Goal: Task Accomplishment & Management: Use online tool/utility

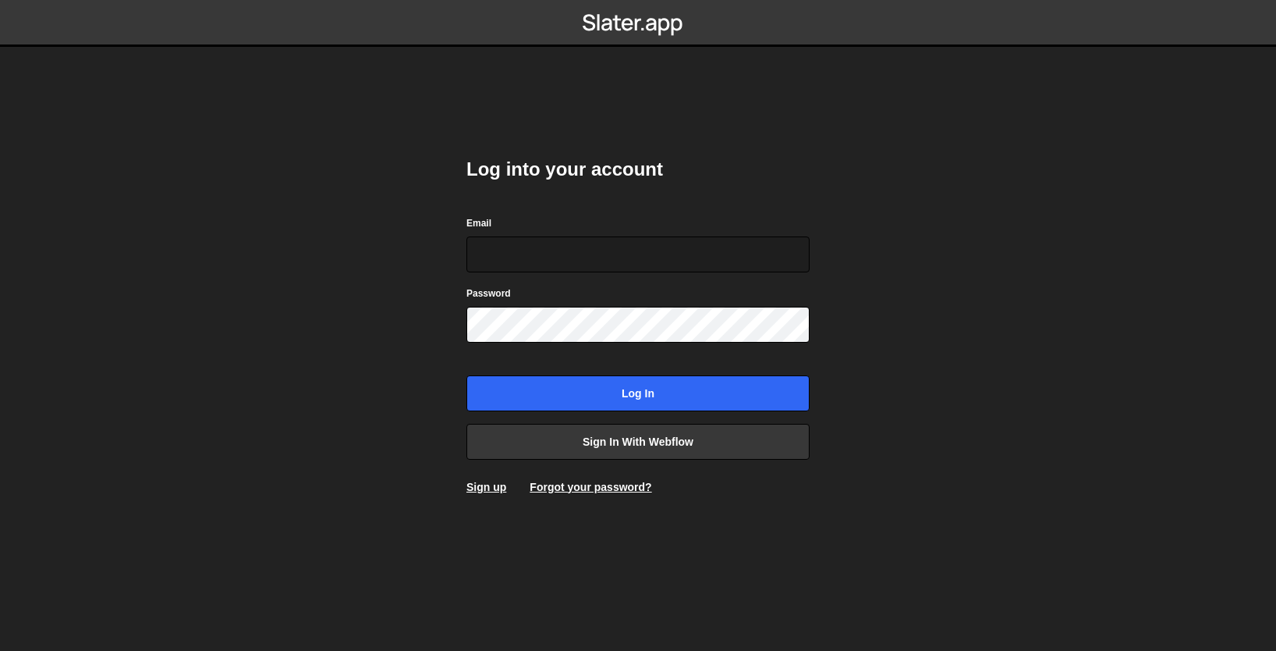
type input "[PERSON_NAME][EMAIL_ADDRESS][DOMAIN_NAME]"
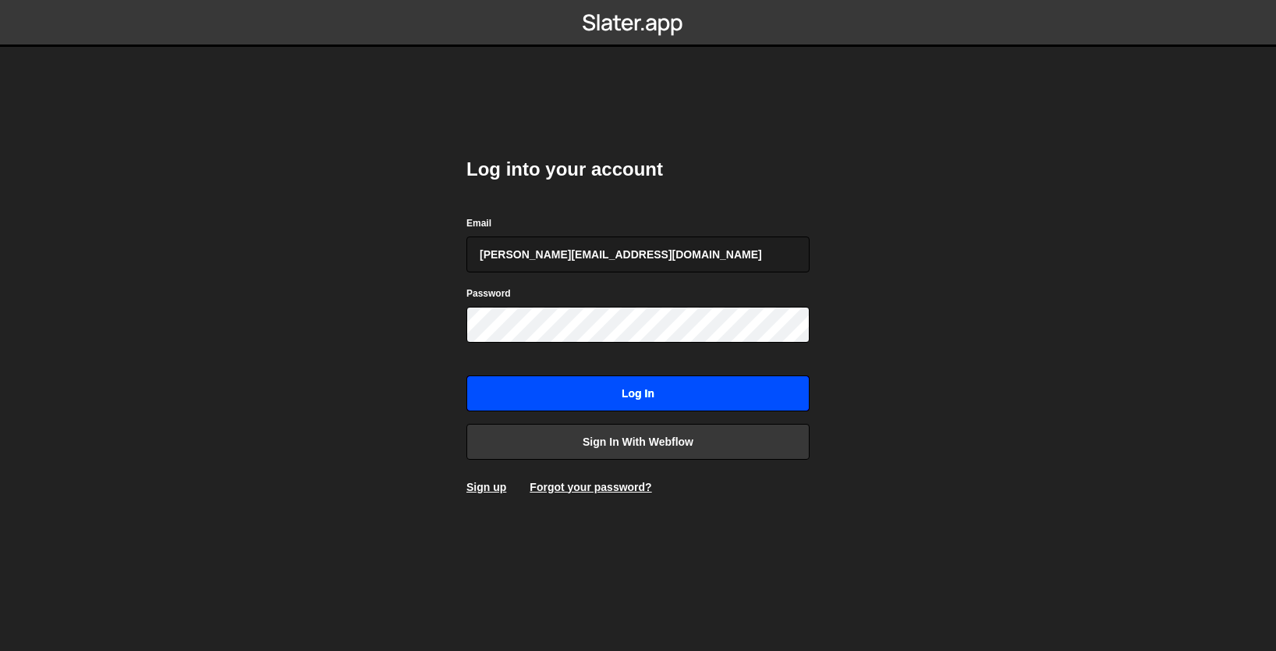
click at [626, 378] on input "Log in" at bounding box center [637, 393] width 343 height 36
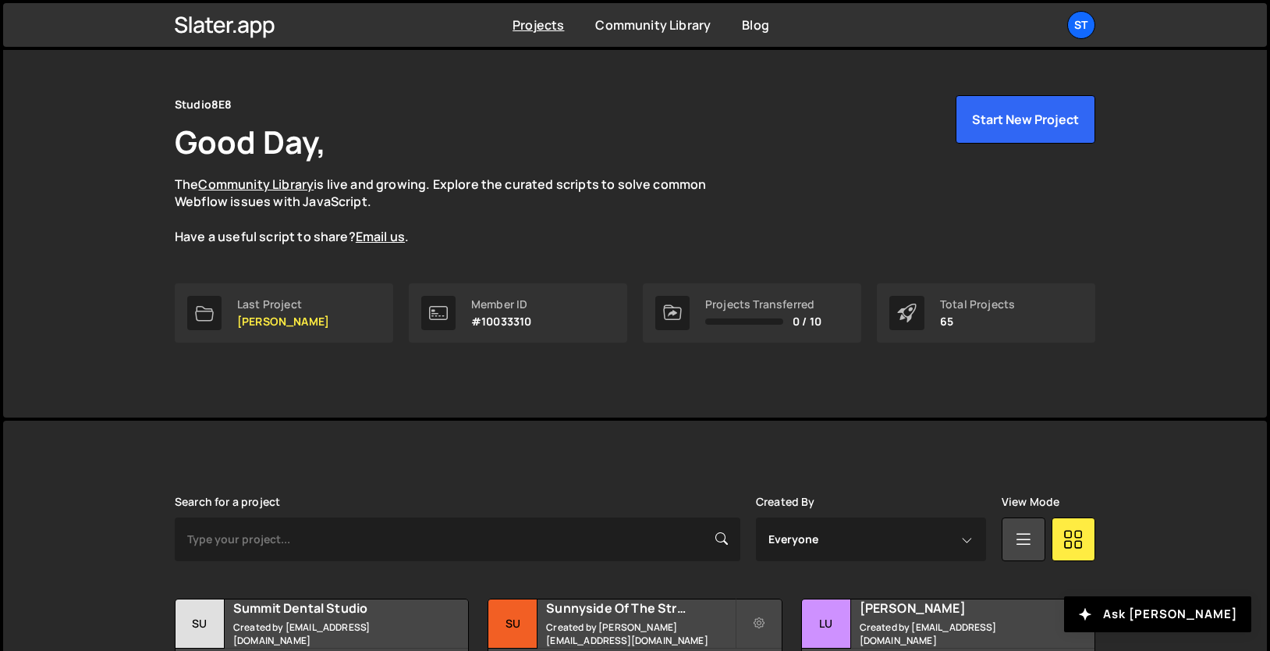
scroll to position [109, 0]
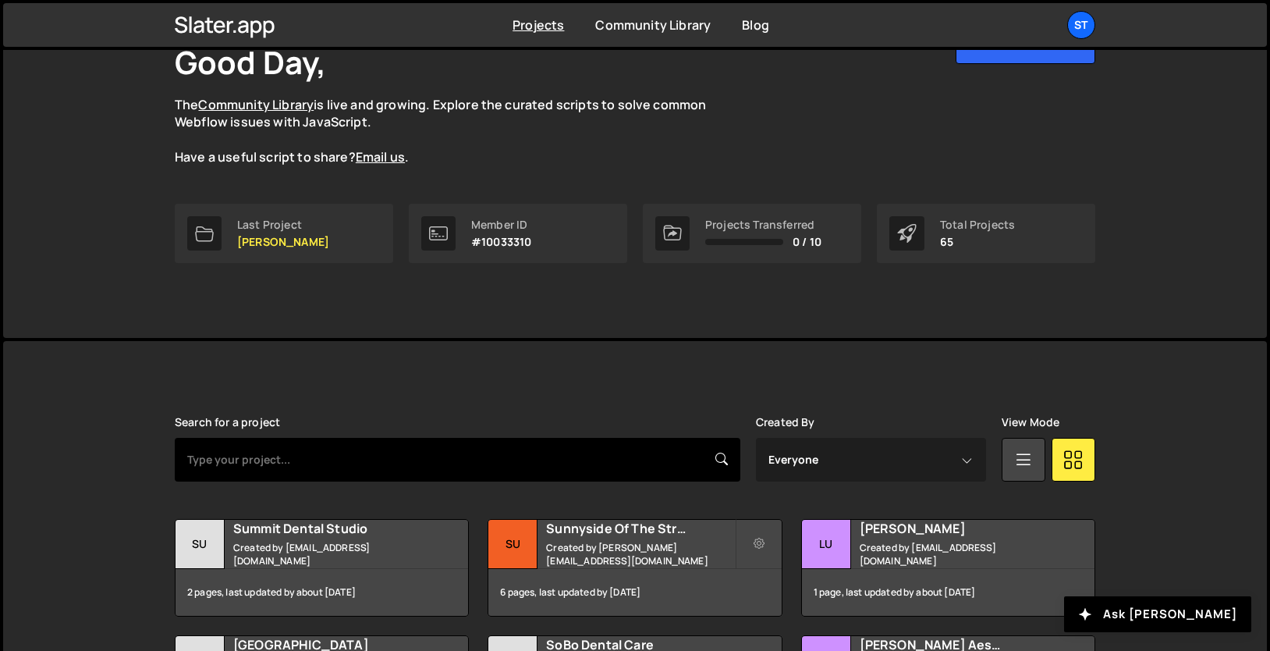
click at [392, 454] on input "text" at bounding box center [458, 460] width 566 height 44
type input "Master"
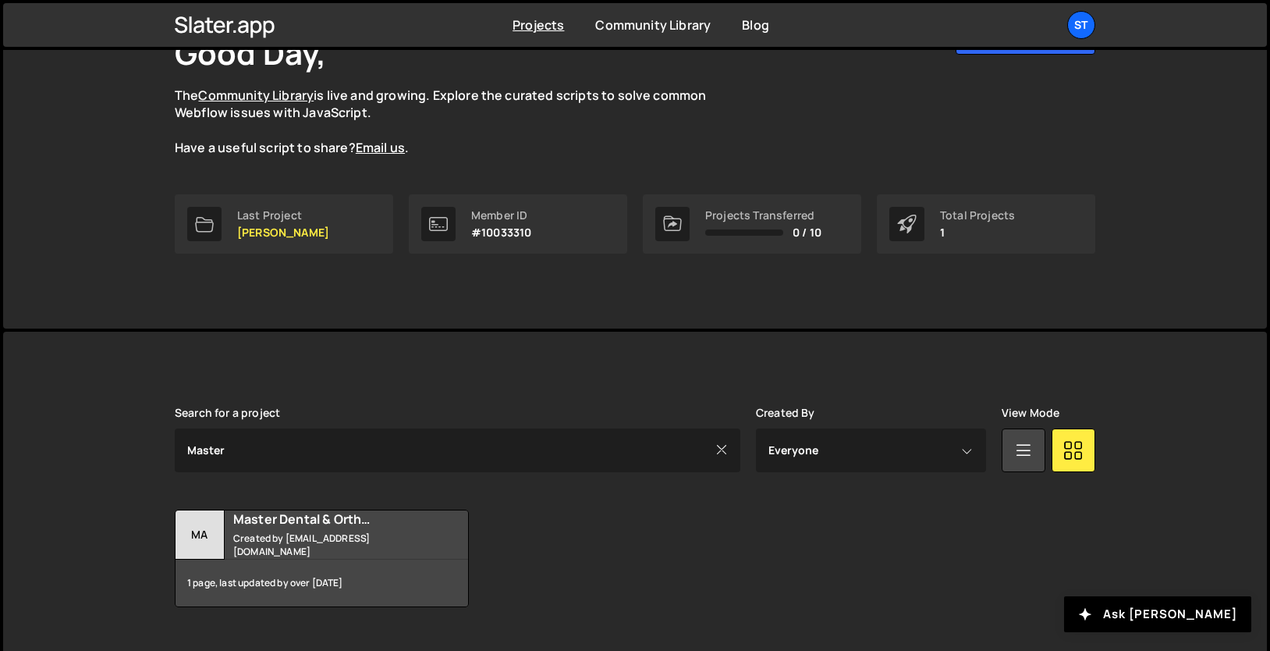
scroll to position [119, 0]
click at [286, 516] on h2 "Master Dental & Orthodontics" at bounding box center [327, 518] width 188 height 17
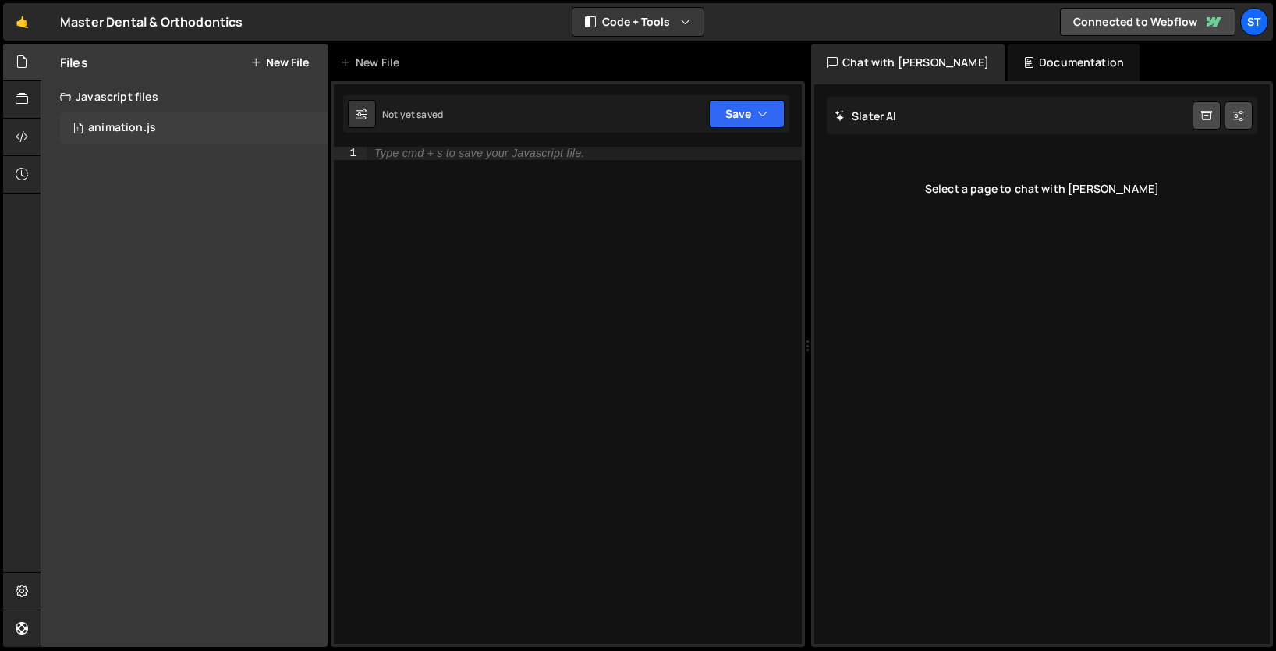
click at [179, 120] on div "1 animation.js 0" at bounding box center [194, 127] width 268 height 31
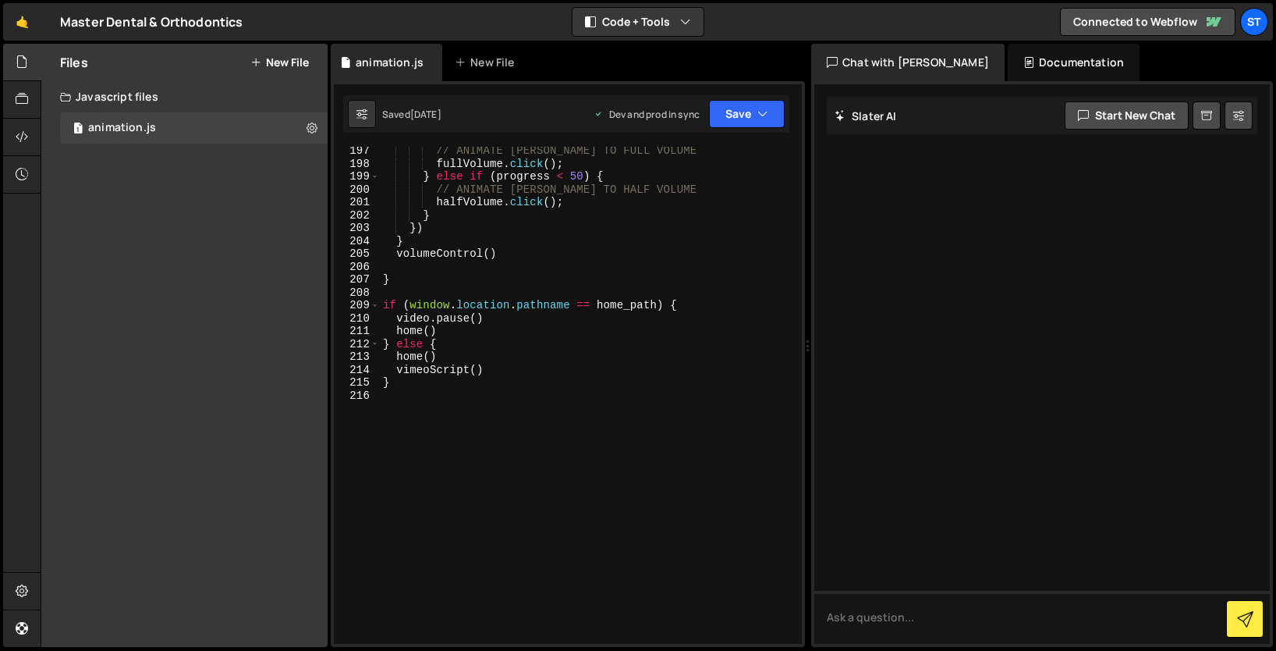
scroll to position [2757, 0]
click at [460, 399] on div "// ANIMATE LOTTIE TO FULL VOLUME fullVolume . click ( ) ; } else if ( progress …" at bounding box center [588, 405] width 416 height 523
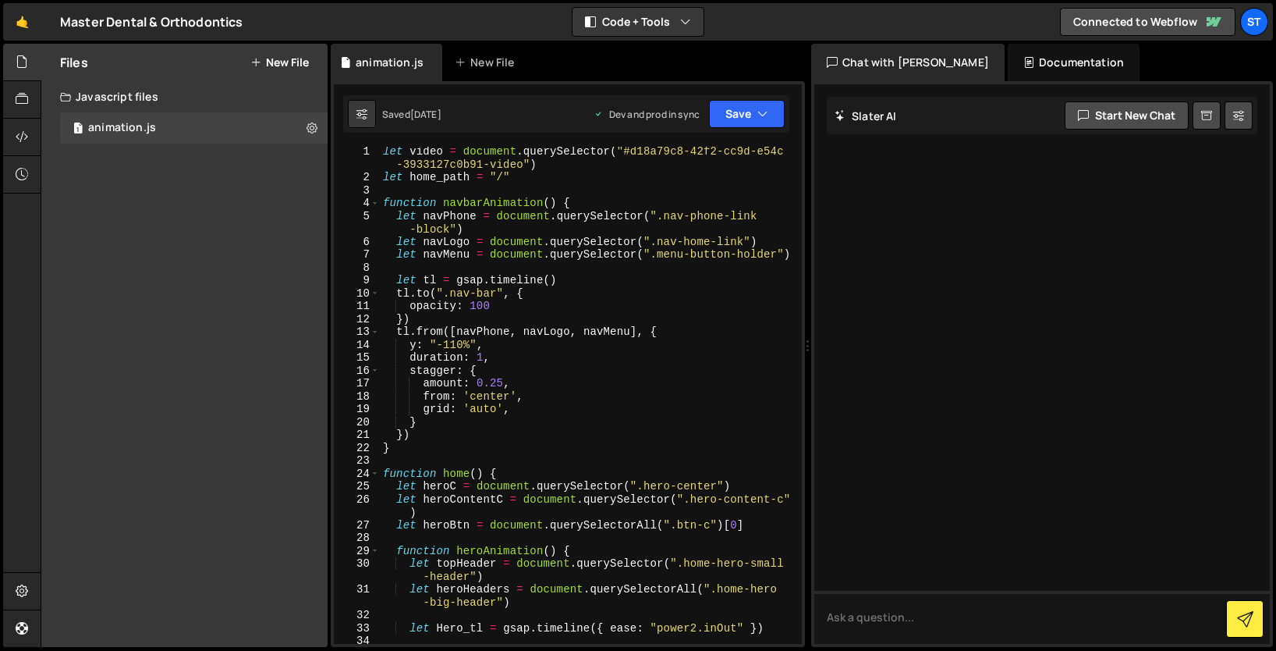
scroll to position [9, 0]
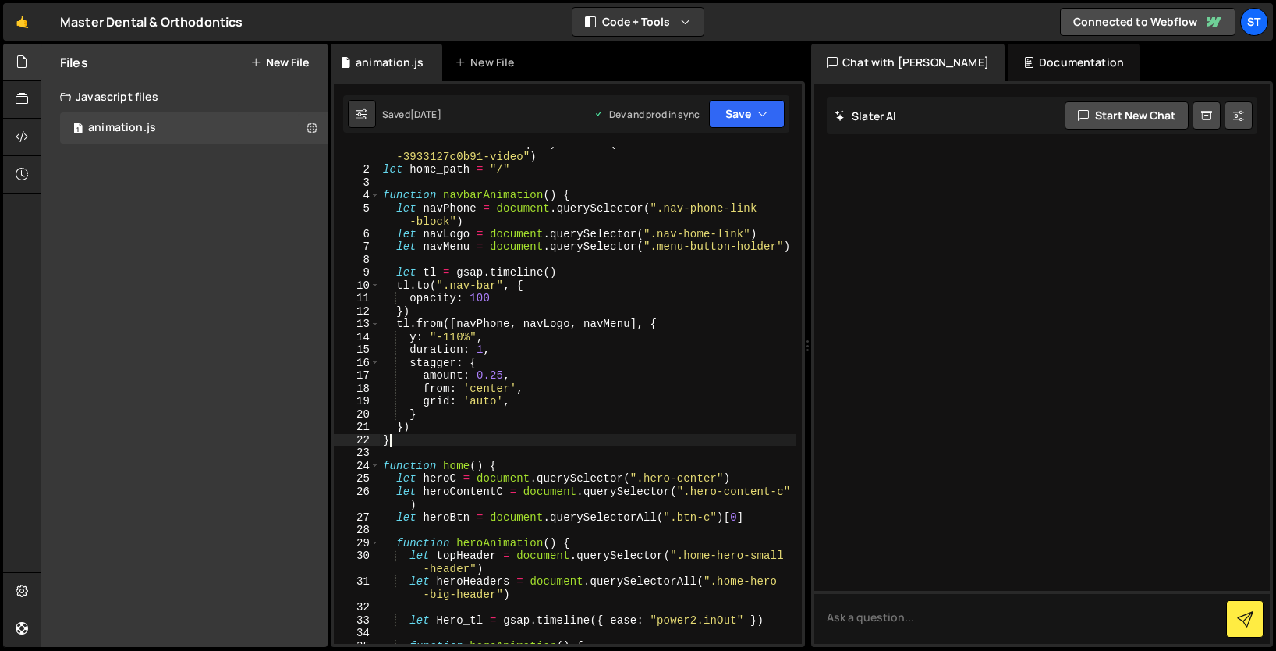
drag, startPoint x: 580, startPoint y: 435, endPoint x: 548, endPoint y: 450, distance: 35.6
click at [580, 435] on div "let video = document . querySelector ( "#d18a79c8-42f2-cc9d-e54c -3933127c0b91-…" at bounding box center [588, 405] width 416 height 536
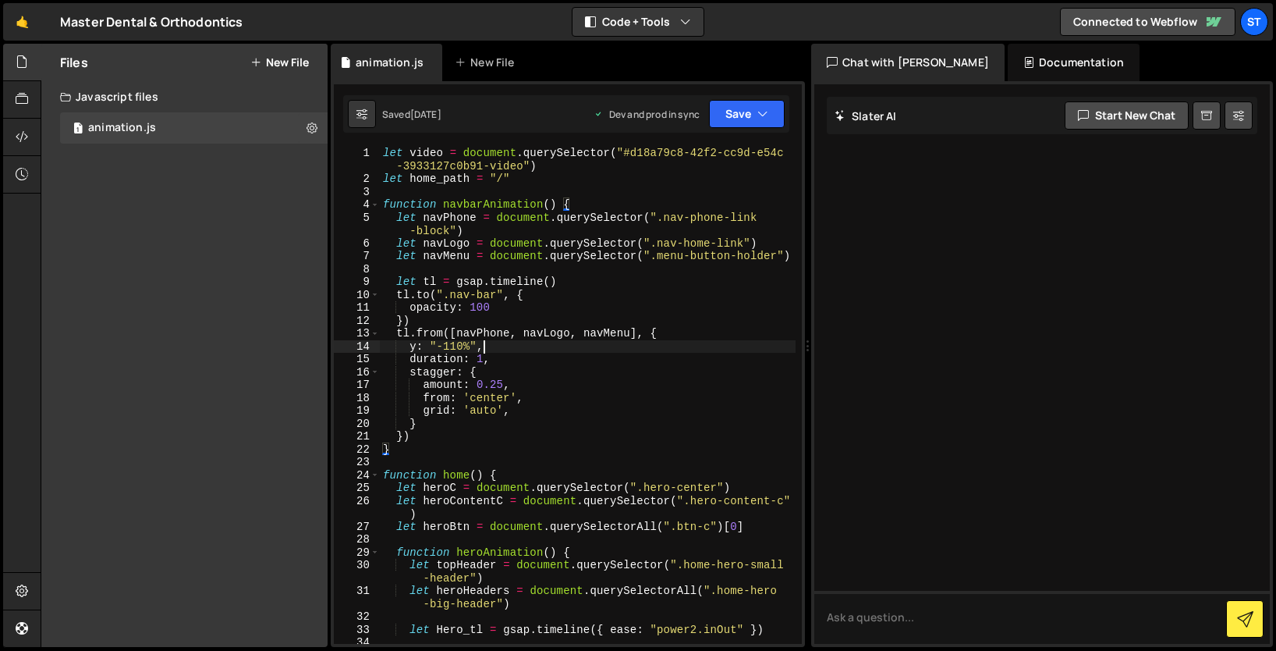
click at [555, 342] on div "let video = document . querySelector ( "#d18a79c8-42f2-cc9d-e54c -3933127c0b91-…" at bounding box center [588, 415] width 416 height 536
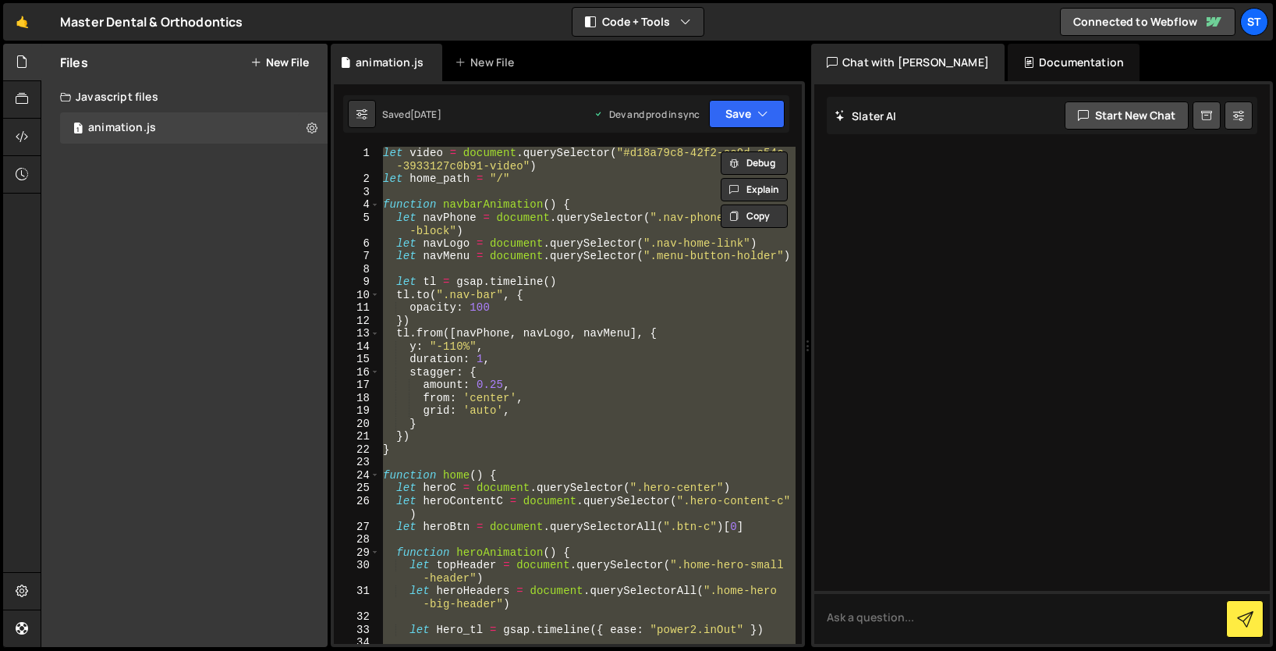
click at [567, 275] on div "let video = document . querySelector ( "#d18a79c8-42f2-cc9d-e54c -3933127c0b91-…" at bounding box center [588, 395] width 416 height 497
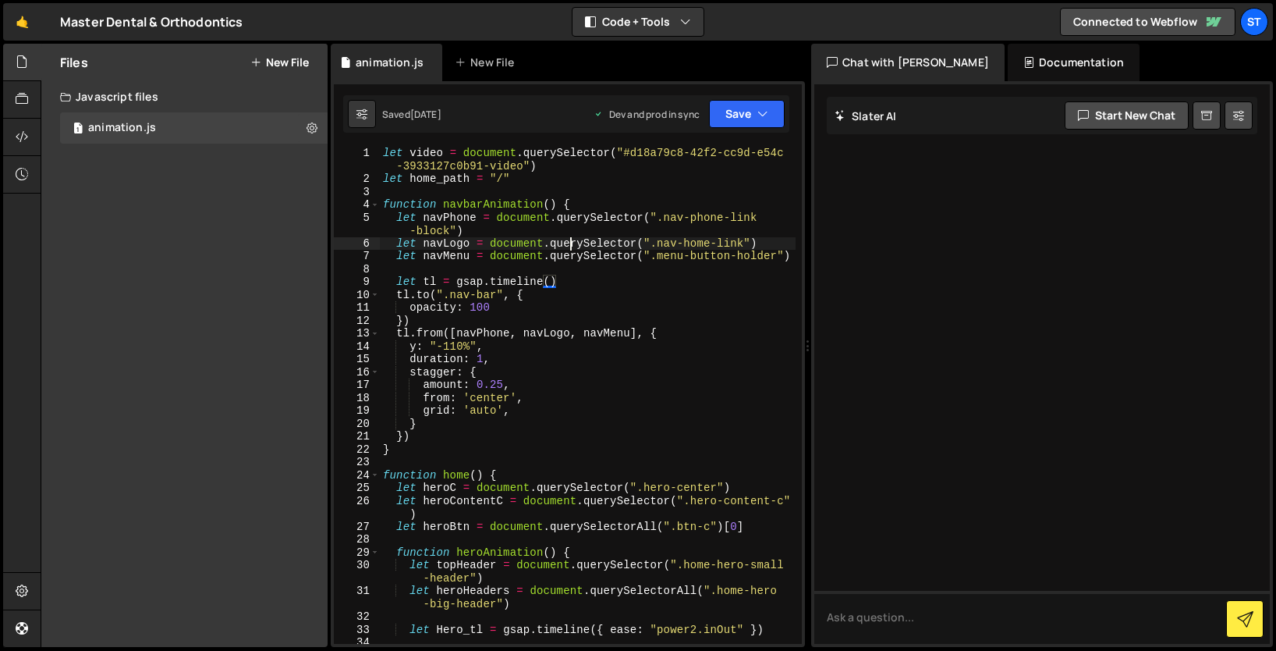
click at [569, 238] on div "let video = document . querySelector ( "#d18a79c8-42f2-cc9d-e54c -3933127c0b91-…" at bounding box center [588, 415] width 416 height 536
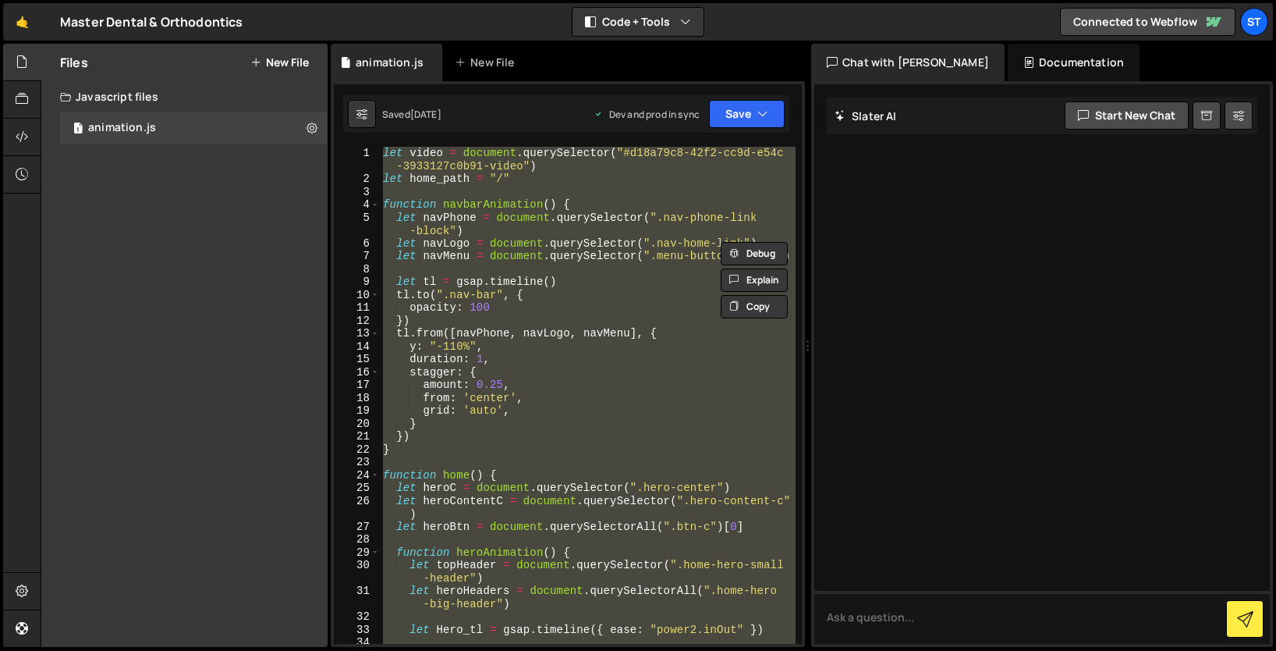
click at [570, 237] on div "let video = document . querySelector ( "#d18a79c8-42f2-cc9d-e54c -3933127c0b91-…" at bounding box center [588, 415] width 416 height 536
type textarea "}"
click at [316, 122] on icon at bounding box center [312, 127] width 11 height 15
type input "animation"
radio input "true"
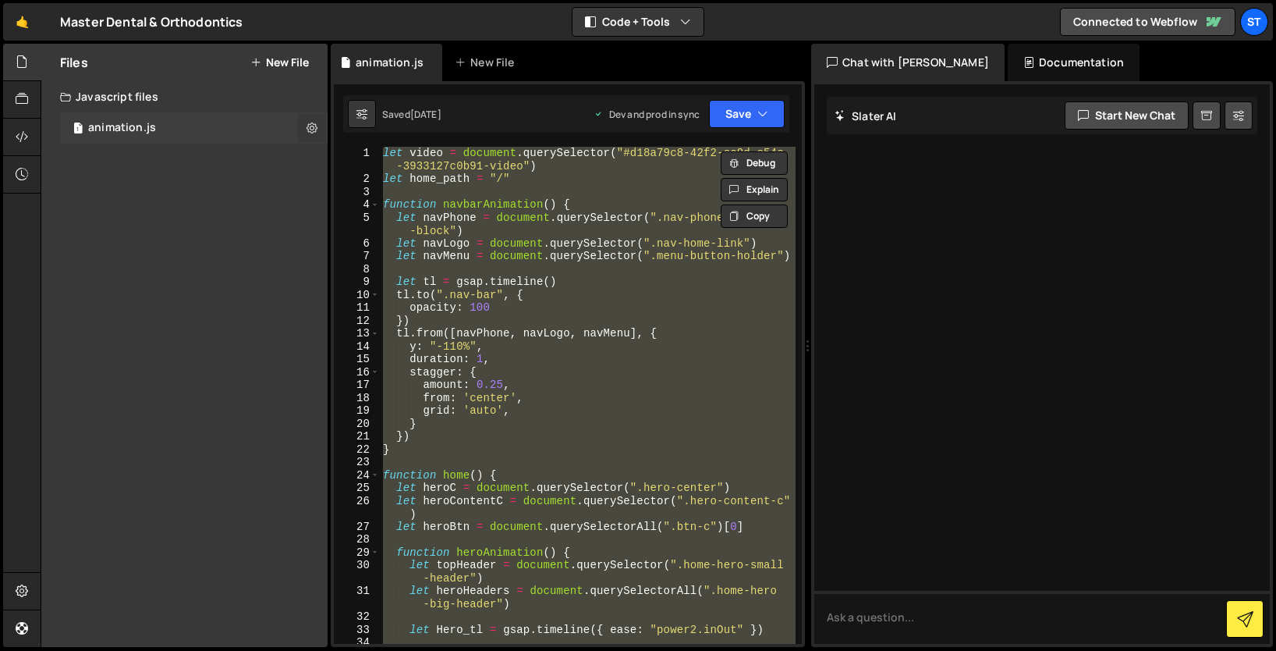
checkbox input "true"
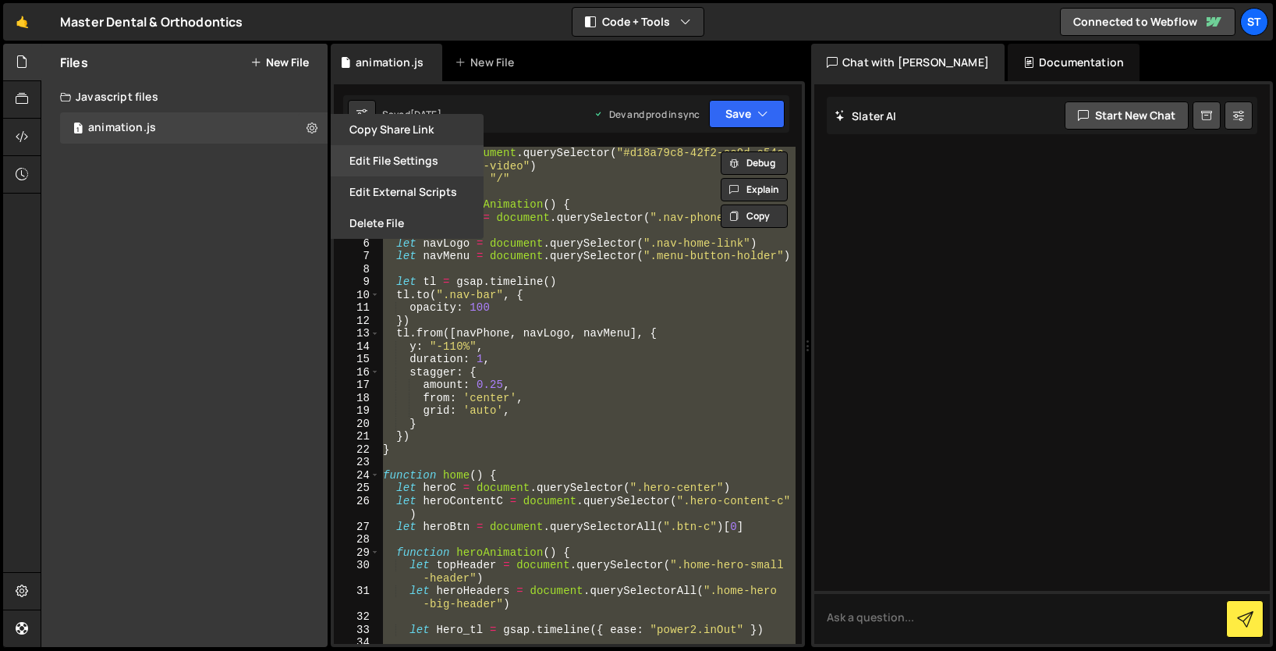
click at [420, 151] on button "Edit File Settings" at bounding box center [407, 160] width 153 height 31
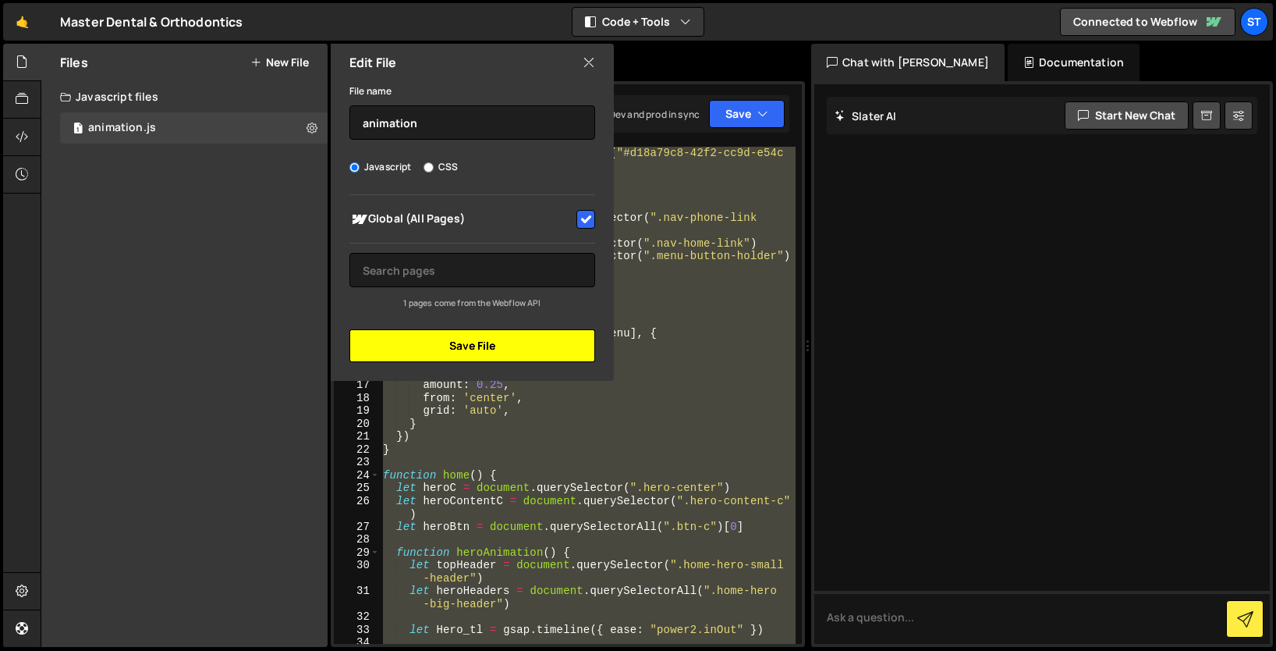
click at [488, 346] on button "Save File" at bounding box center [472, 345] width 246 height 33
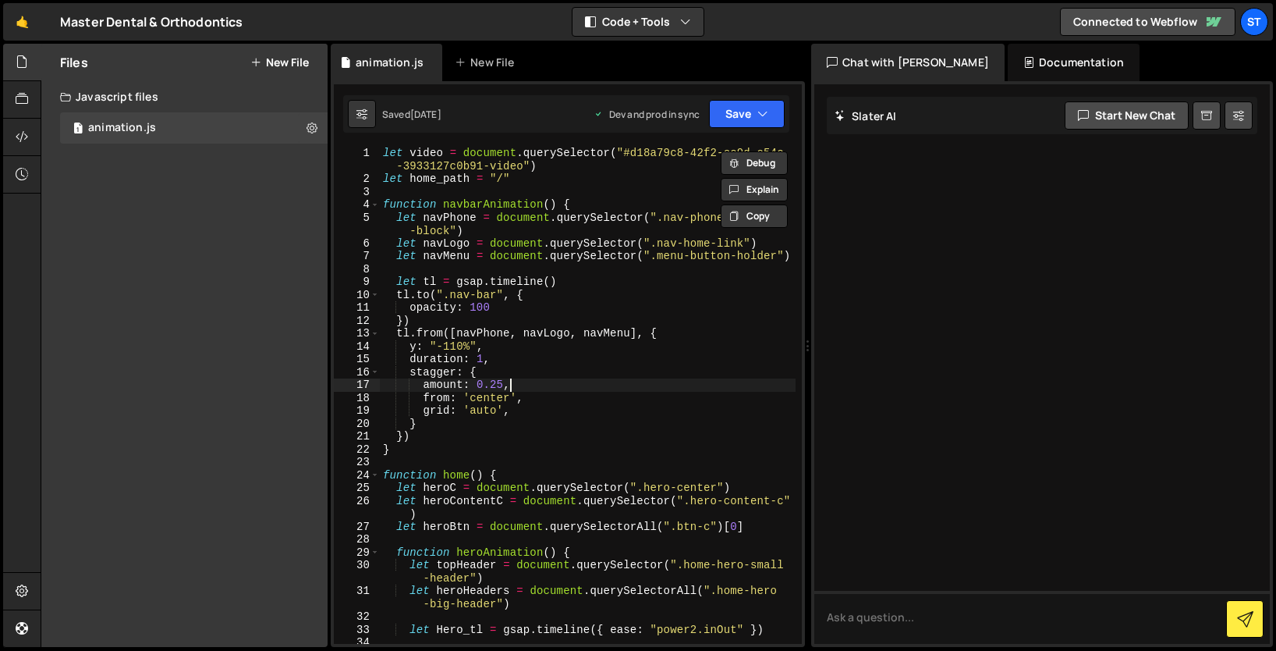
click at [562, 181] on div "let video = document . querySelector ( "#d18a79c8-42f2-cc9d-e54c -3933127c0b91-…" at bounding box center [588, 415] width 416 height 536
click at [169, 90] on div "Javascript files" at bounding box center [184, 96] width 286 height 31
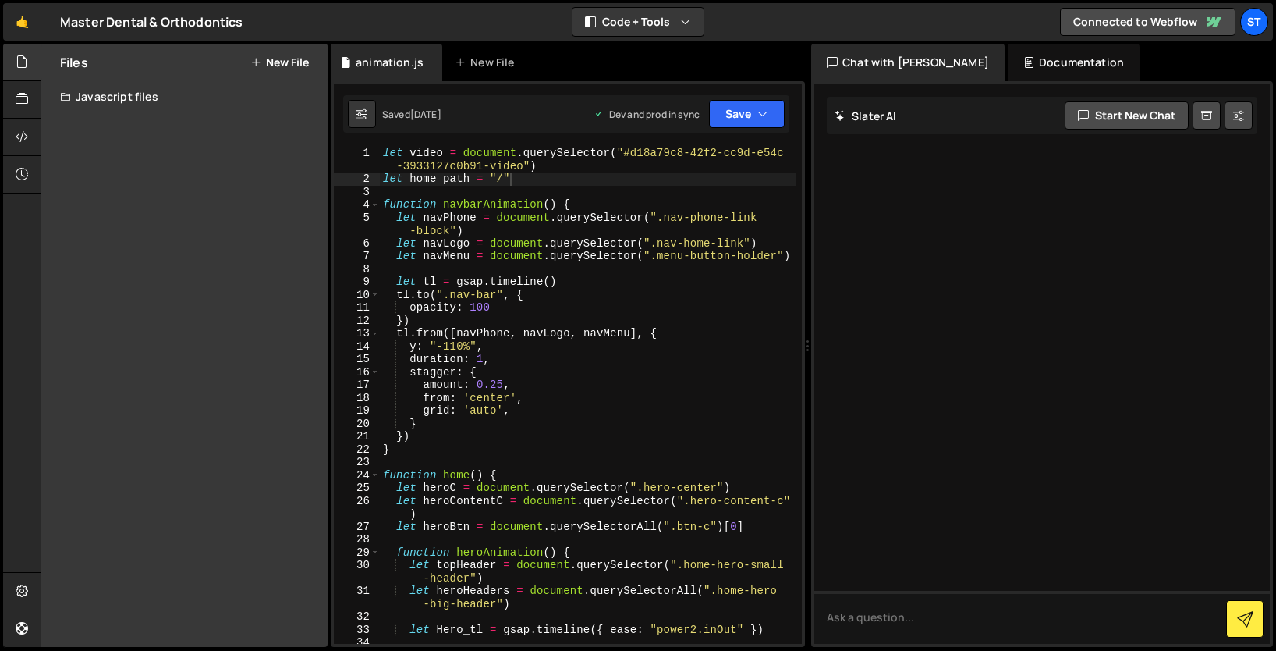
click at [172, 133] on div "Files New File Javascript files 1 animation.js 0 CSS files Copy share link Edit…" at bounding box center [184, 345] width 286 height 603
click at [174, 94] on div "Javascript files" at bounding box center [184, 96] width 286 height 31
click at [170, 125] on div "1 animation.js 0" at bounding box center [196, 127] width 273 height 31
type textarea "opacity: 100"
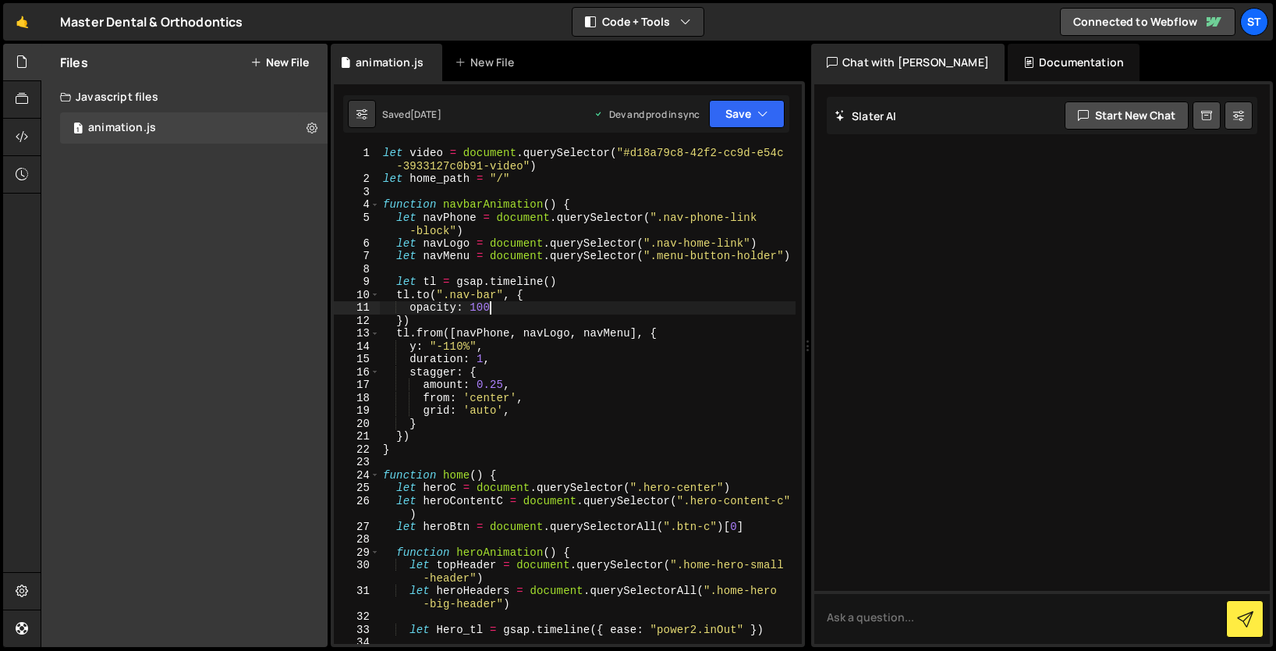
click at [546, 310] on div "let video = document . querySelector ( "#d18a79c8-42f2-cc9d-e54c -3933127c0b91-…" at bounding box center [588, 415] width 416 height 536
